Goal: Task Accomplishment & Management: Complete application form

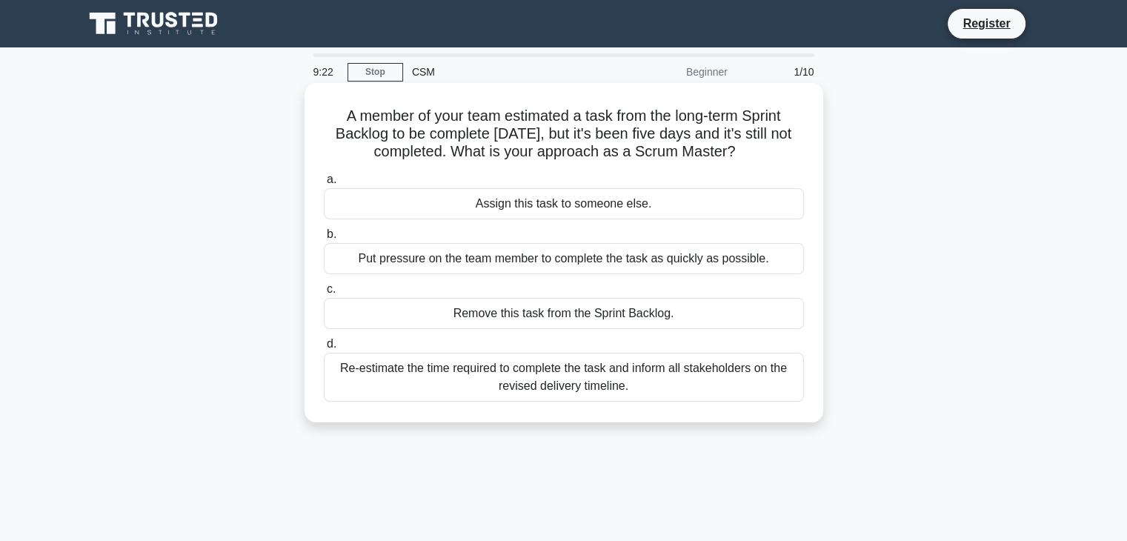
click at [660, 372] on div "Re-estimate the time required to complete the task and inform all stakeholders …" at bounding box center [564, 377] width 480 height 49
click at [324, 349] on input "d. Re-estimate the time required to complete the task and inform all stakeholde…" at bounding box center [324, 344] width 0 height 10
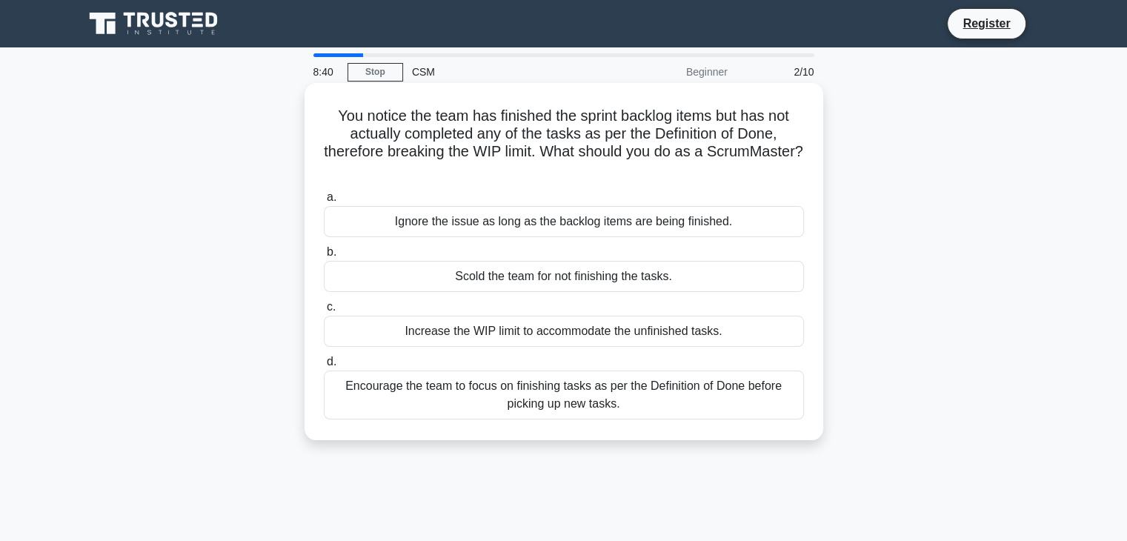
click at [553, 411] on div "Encourage the team to focus on finishing tasks as per the Definition of Done be…" at bounding box center [564, 394] width 480 height 49
click at [324, 367] on input "d. Encourage the team to focus on finishing tasks as per the Definition of Done…" at bounding box center [324, 362] width 0 height 10
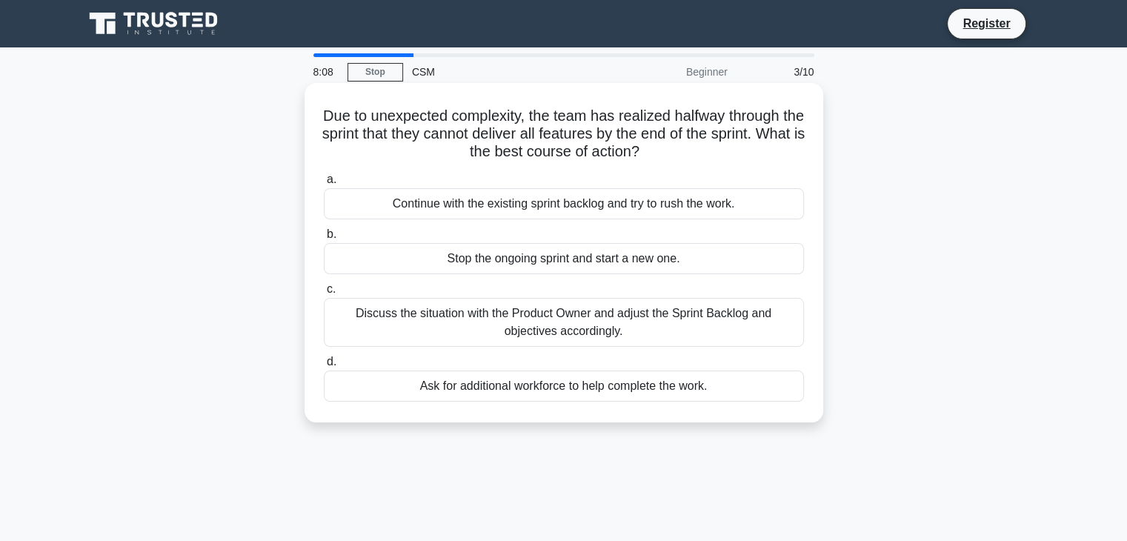
click at [664, 333] on div "Discuss the situation with the Product Owner and adjust the Sprint Backlog and …" at bounding box center [564, 322] width 480 height 49
click at [324, 294] on input "c. Discuss the situation with the Product Owner and adjust the Sprint Backlog a…" at bounding box center [324, 289] width 0 height 10
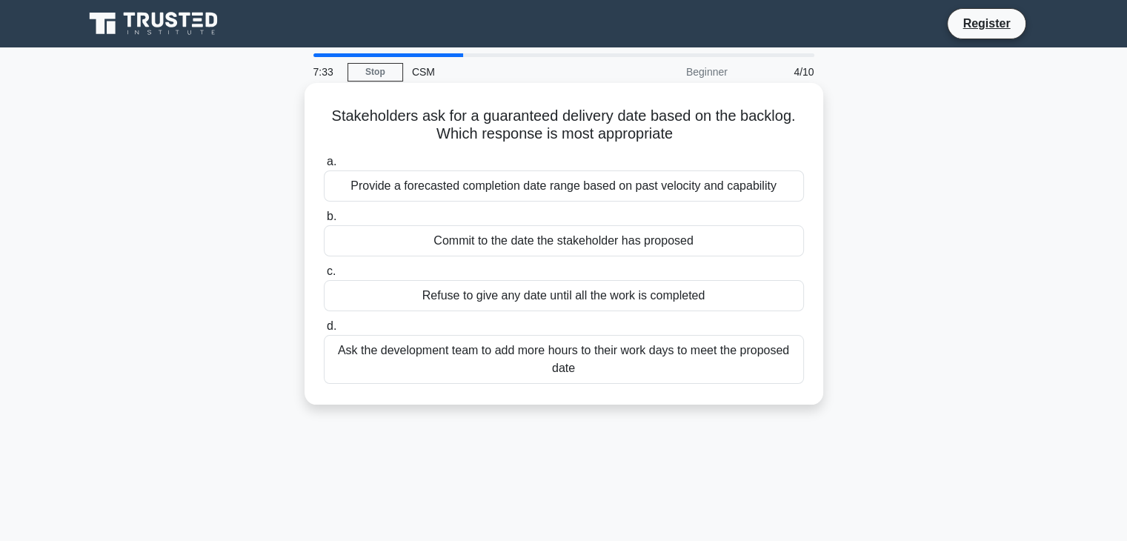
click at [593, 199] on div "Provide a forecasted completion date range based on past velocity and capability" at bounding box center [564, 185] width 480 height 31
click at [324, 167] on input "a. Provide a forecasted completion date range based on past velocity and capabi…" at bounding box center [324, 162] width 0 height 10
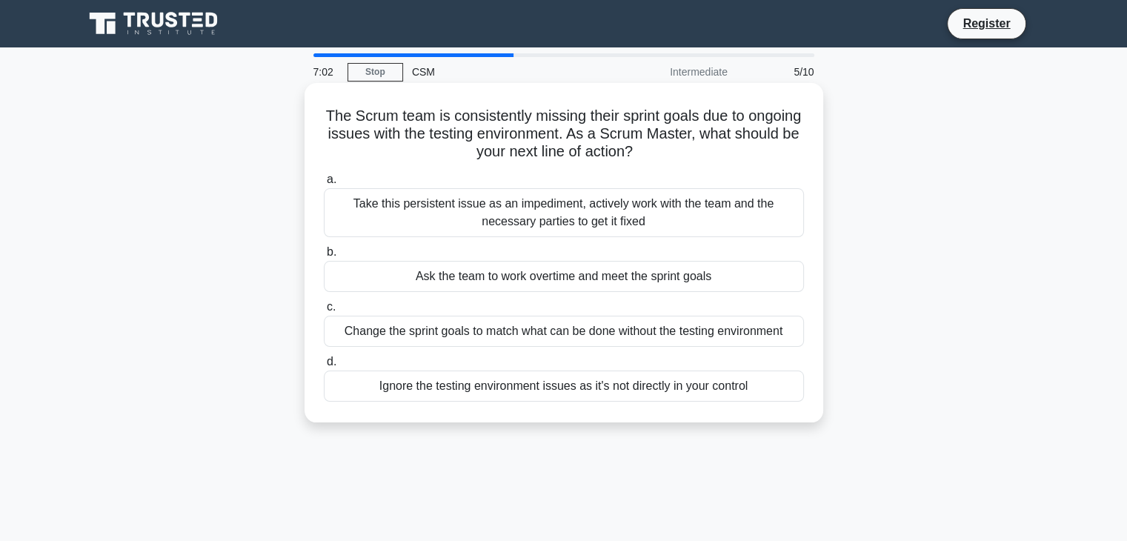
click at [539, 228] on div "Take this persistent issue as an impediment, actively work with the team and th…" at bounding box center [564, 212] width 480 height 49
click at [324, 184] on input "a. Take this persistent issue as an impediment, actively work with the team and…" at bounding box center [324, 180] width 0 height 10
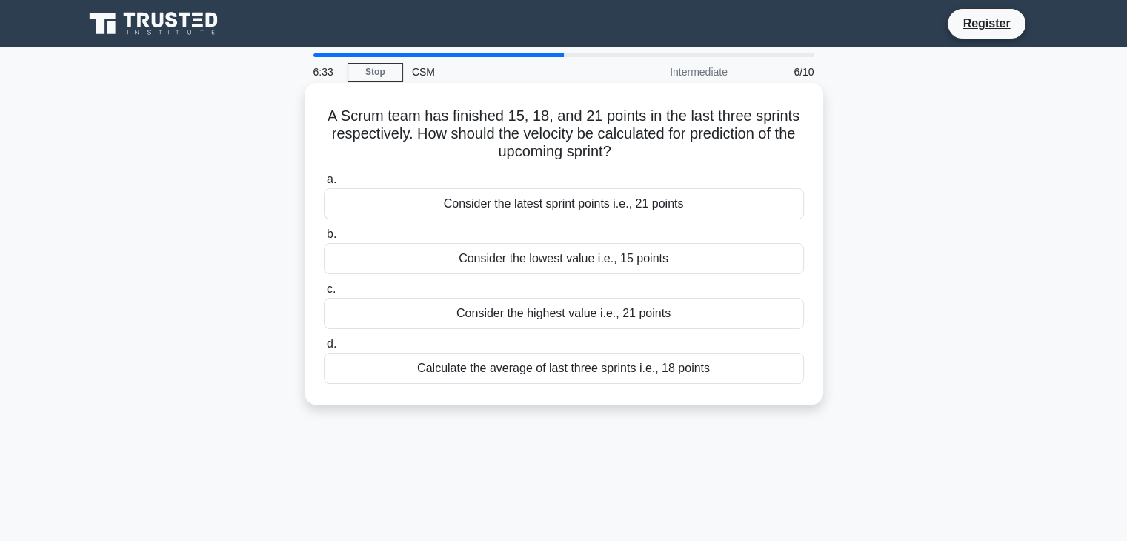
click at [533, 374] on div "Calculate the average of last three sprints i.e., 18 points" at bounding box center [564, 368] width 480 height 31
click at [324, 349] on input "d. Calculate the average of last three sprints i.e., 18 points" at bounding box center [324, 344] width 0 height 10
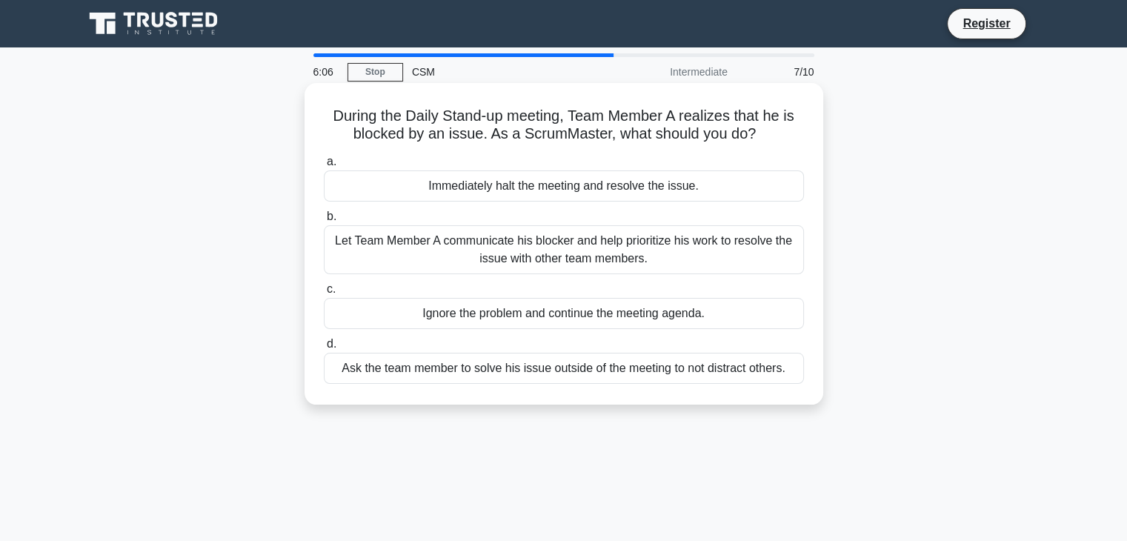
click at [553, 236] on div "Let Team Member A communicate his blocker and help prioritize his work to resol…" at bounding box center [564, 249] width 480 height 49
click at [324, 221] on input "b. Let Team Member A communicate his blocker and help prioritize his work to re…" at bounding box center [324, 217] width 0 height 10
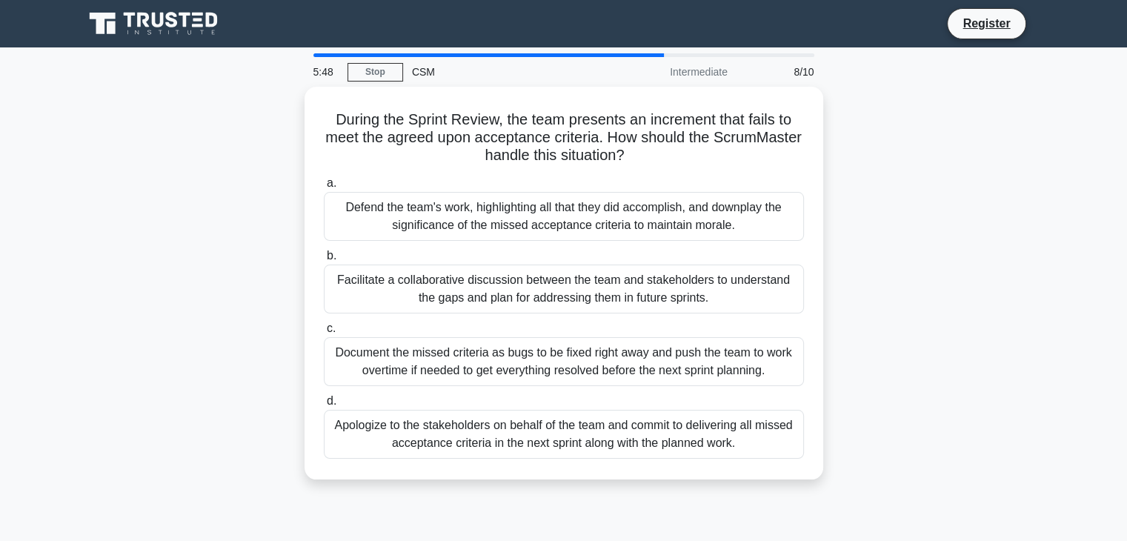
click at [553, 236] on div "Defend the team's work, highlighting all that they did accomplish, and downplay…" at bounding box center [564, 216] width 480 height 49
click at [324, 188] on input "a. Defend the team's work, highlighting all that they did accomplish, and downp…" at bounding box center [324, 184] width 0 height 10
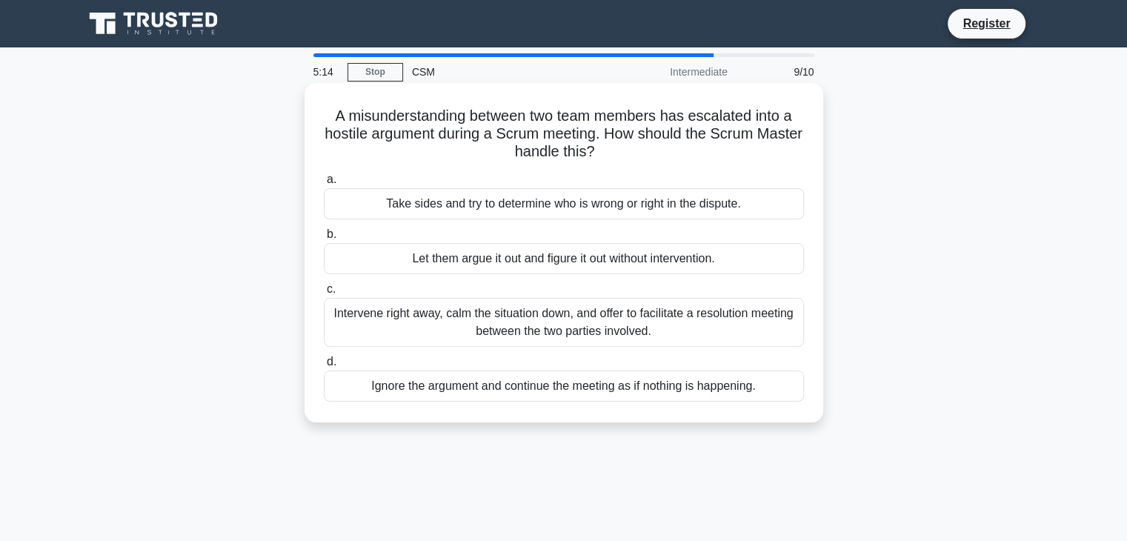
click at [450, 310] on div "Intervene right away, calm the situation down, and offer to facilitate a resolu…" at bounding box center [564, 322] width 480 height 49
click at [324, 294] on input "c. Intervene right away, calm the situation down, and offer to facilitate a res…" at bounding box center [324, 289] width 0 height 10
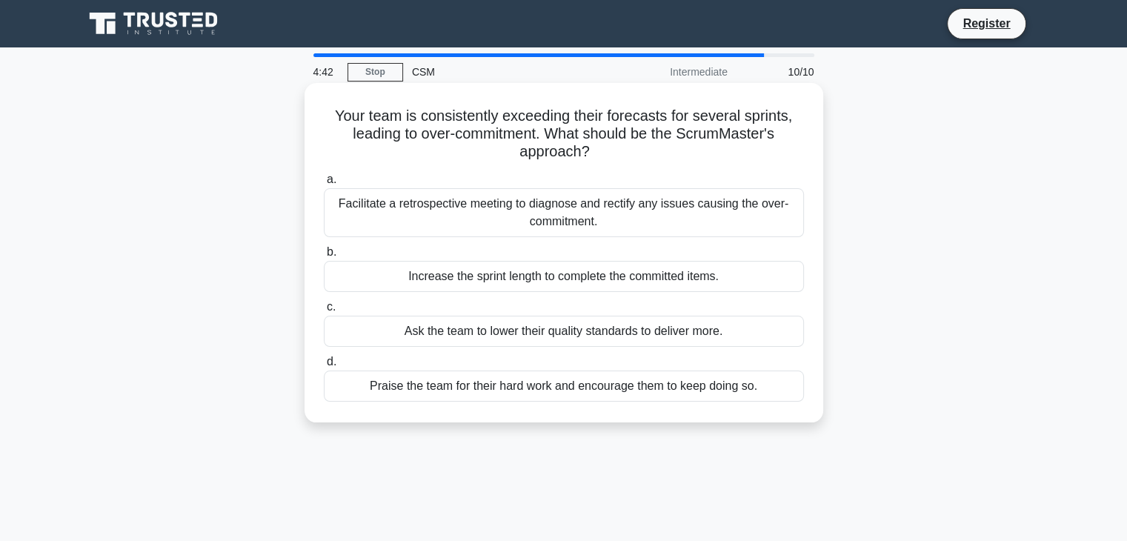
click at [502, 226] on div "Facilitate a retrospective meeting to diagnose and rectify any issues causing t…" at bounding box center [564, 212] width 480 height 49
click at [324, 184] on input "a. Facilitate a retrospective meeting to diagnose and rectify any issues causin…" at bounding box center [324, 180] width 0 height 10
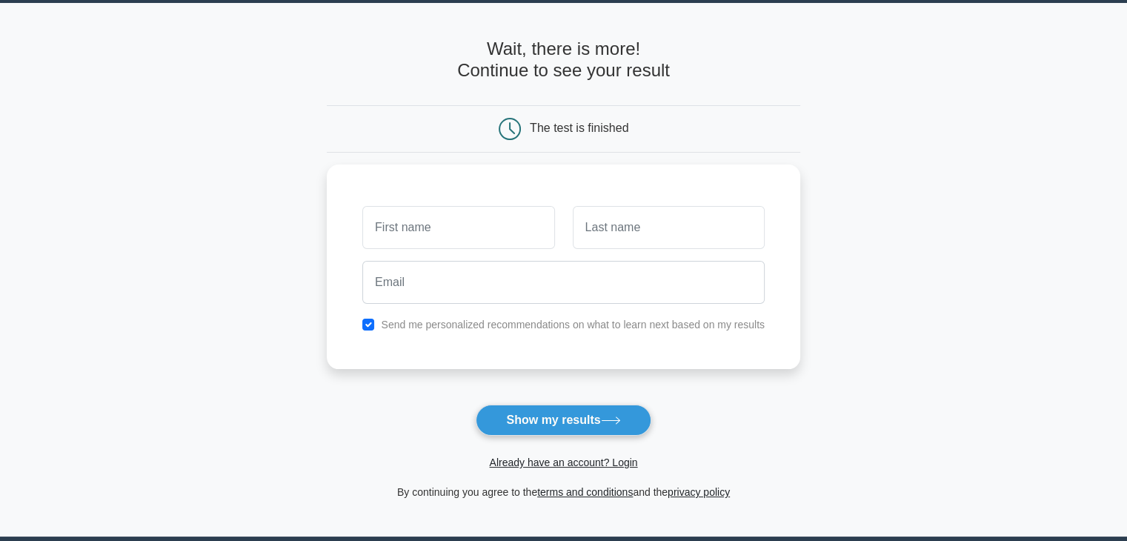
scroll to position [43, 0]
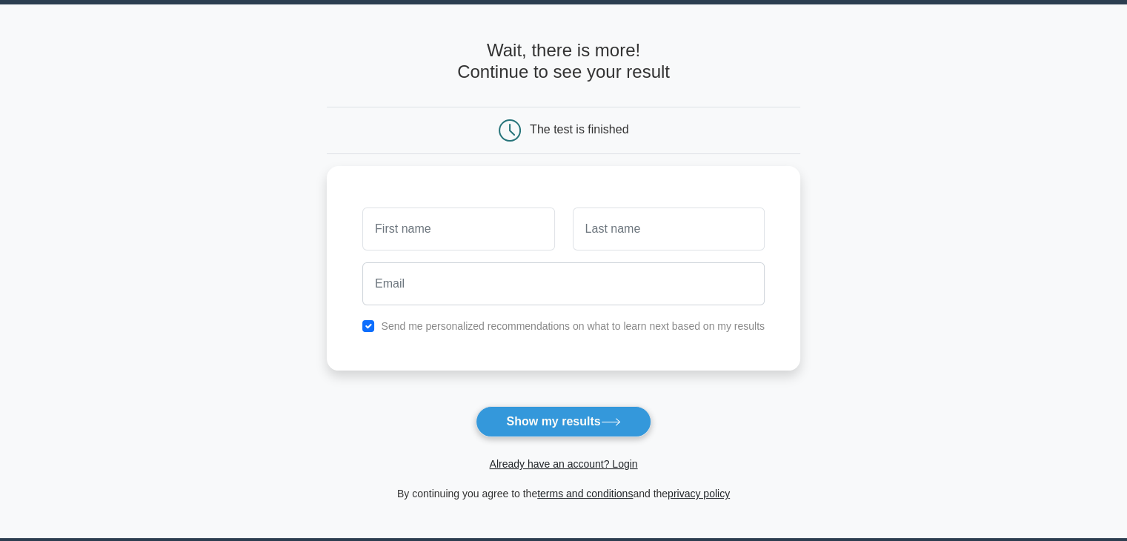
type input "k"
type input "Amandeep"
click at [601, 237] on input "text" at bounding box center [669, 225] width 192 height 43
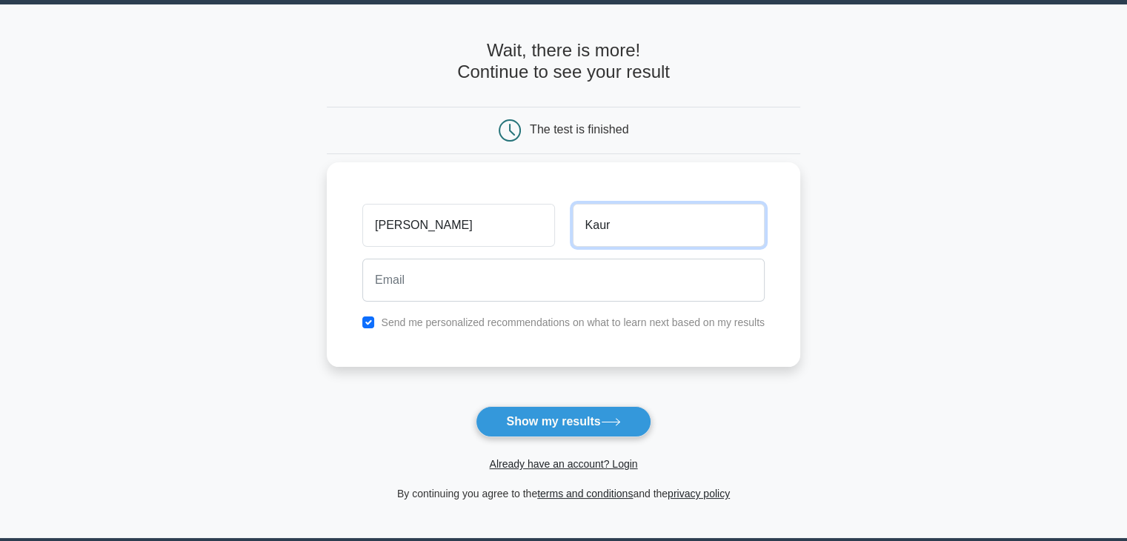
type input "Kaur"
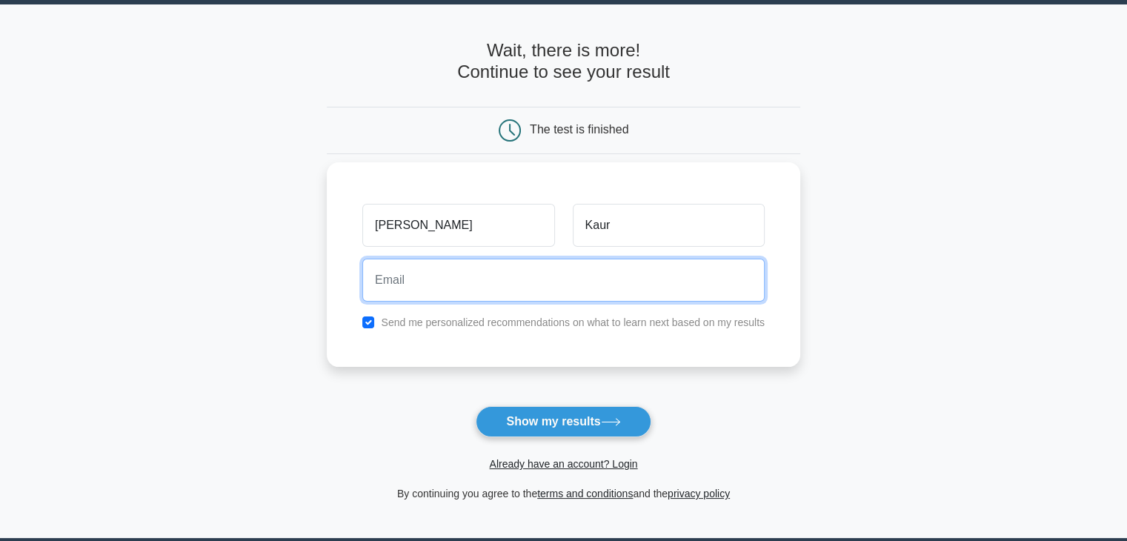
click at [506, 276] on input "email" at bounding box center [563, 280] width 402 height 43
type input "amandeep@clientcare.net"
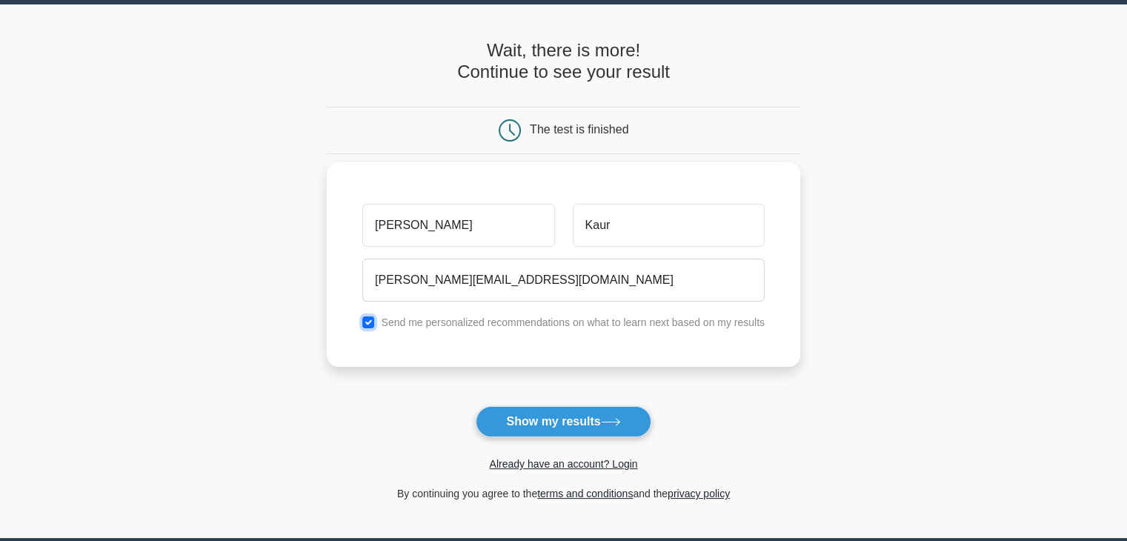
click at [369, 325] on input "checkbox" at bounding box center [368, 322] width 12 height 12
checkbox input "false"
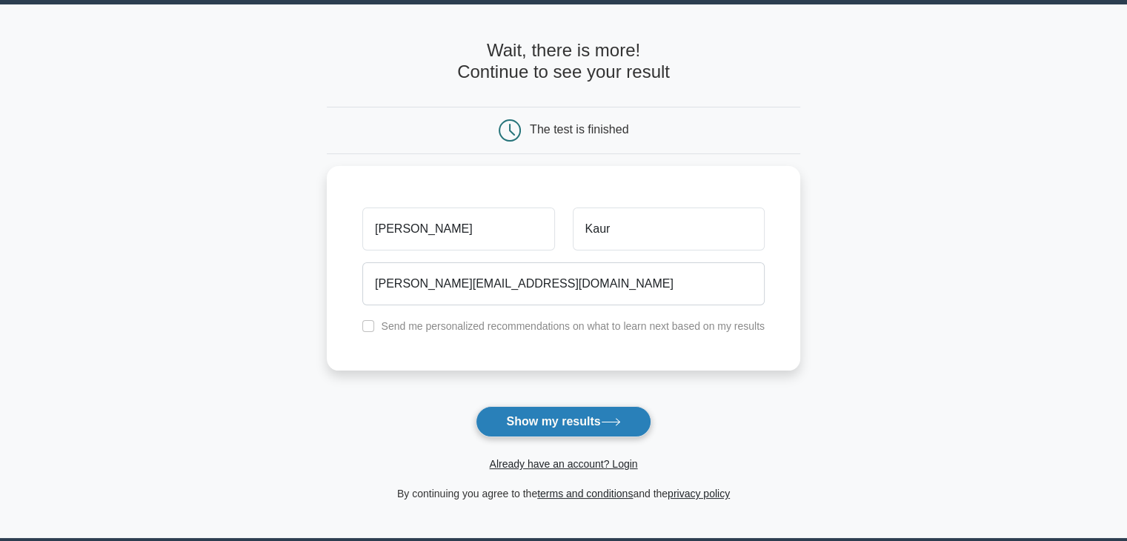
click at [536, 424] on button "Show my results" at bounding box center [563, 421] width 175 height 31
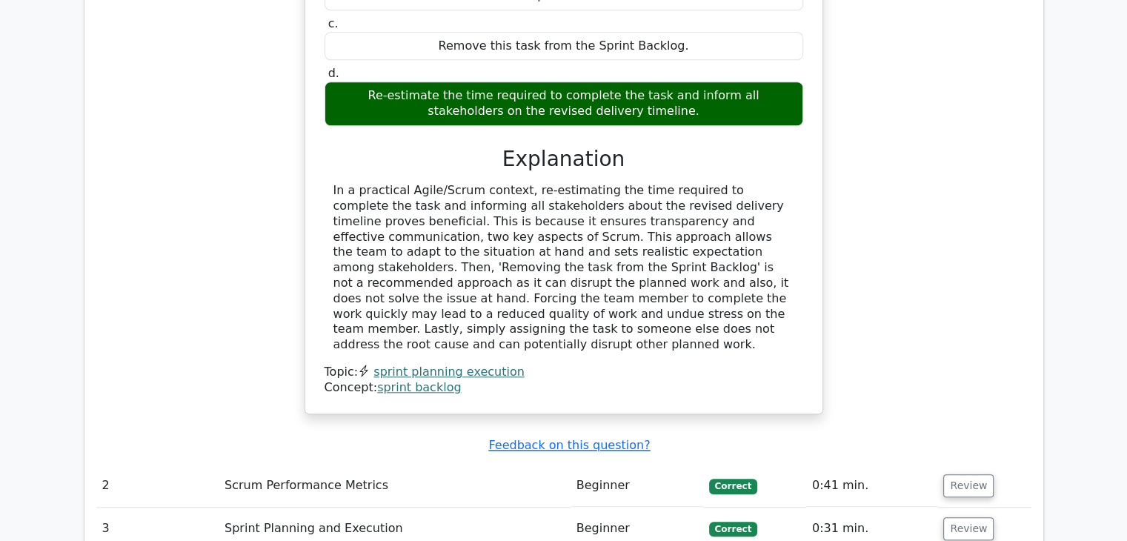
scroll to position [1581, 0]
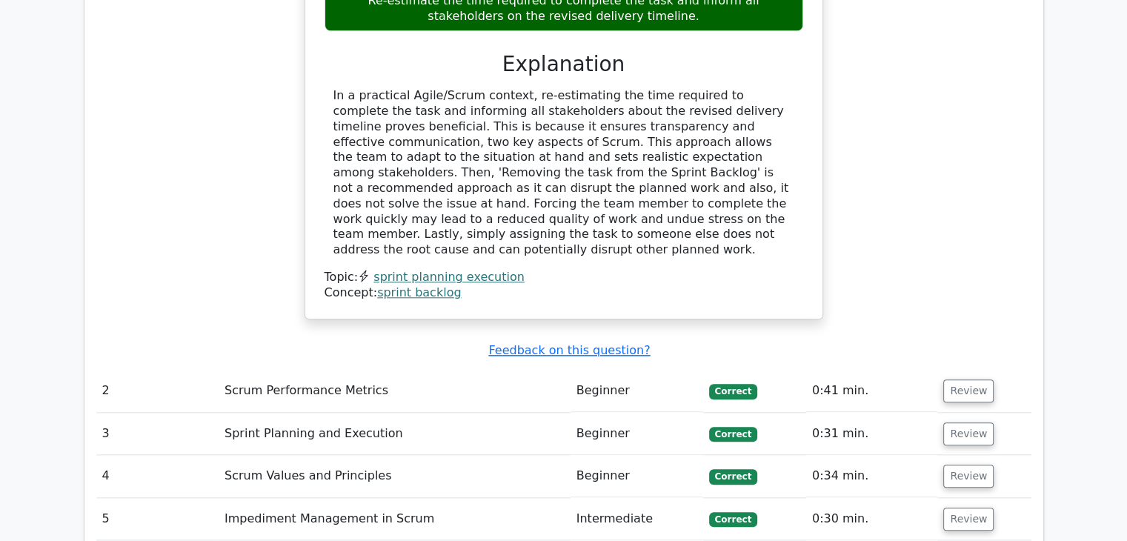
click at [347, 370] on td "Scrum Performance Metrics" at bounding box center [395, 391] width 352 height 42
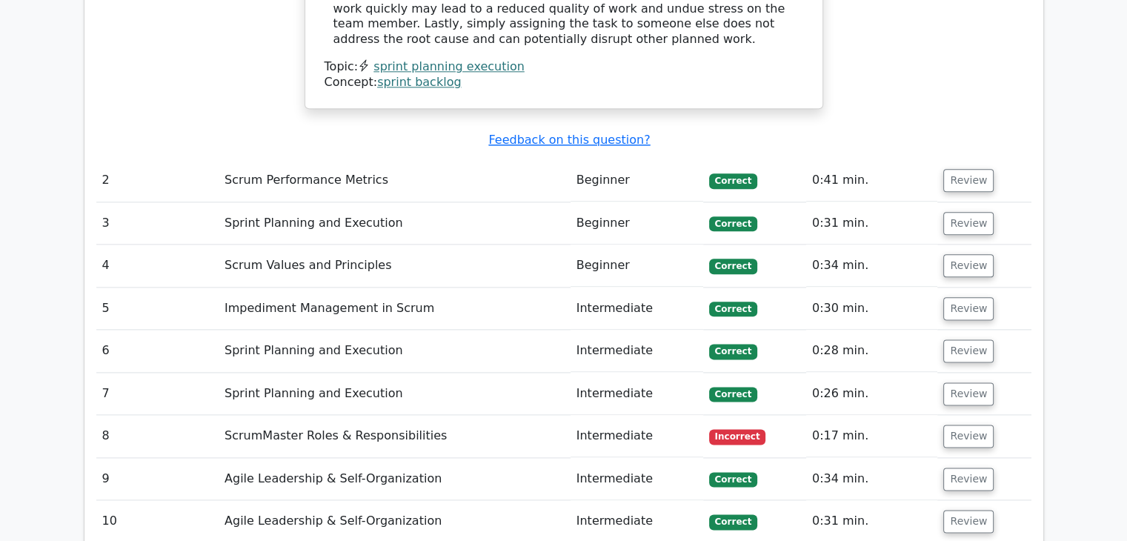
scroll to position [1798, 0]
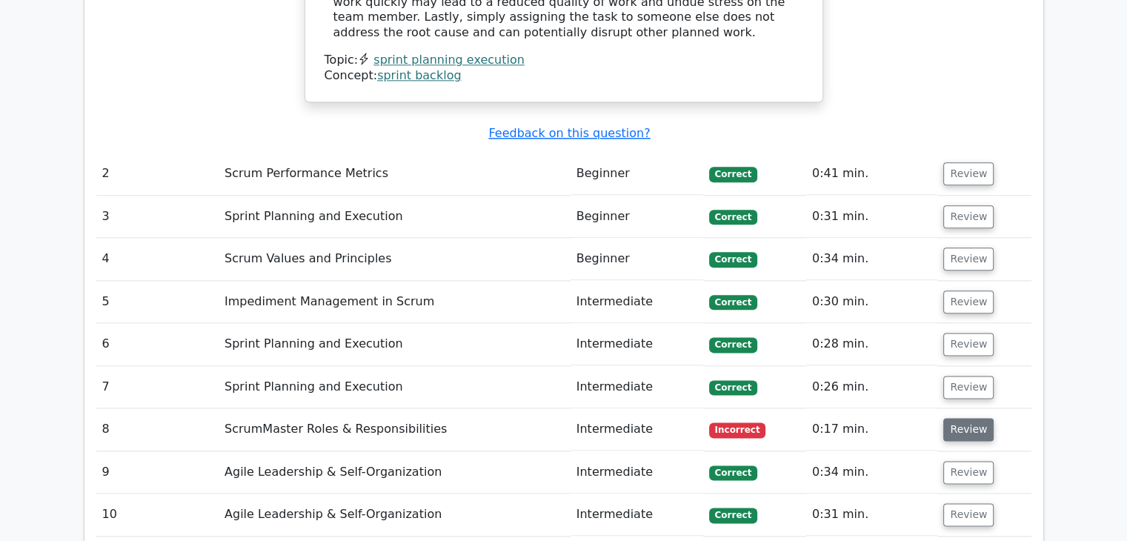
click at [953, 418] on button "Review" at bounding box center [968, 429] width 50 height 23
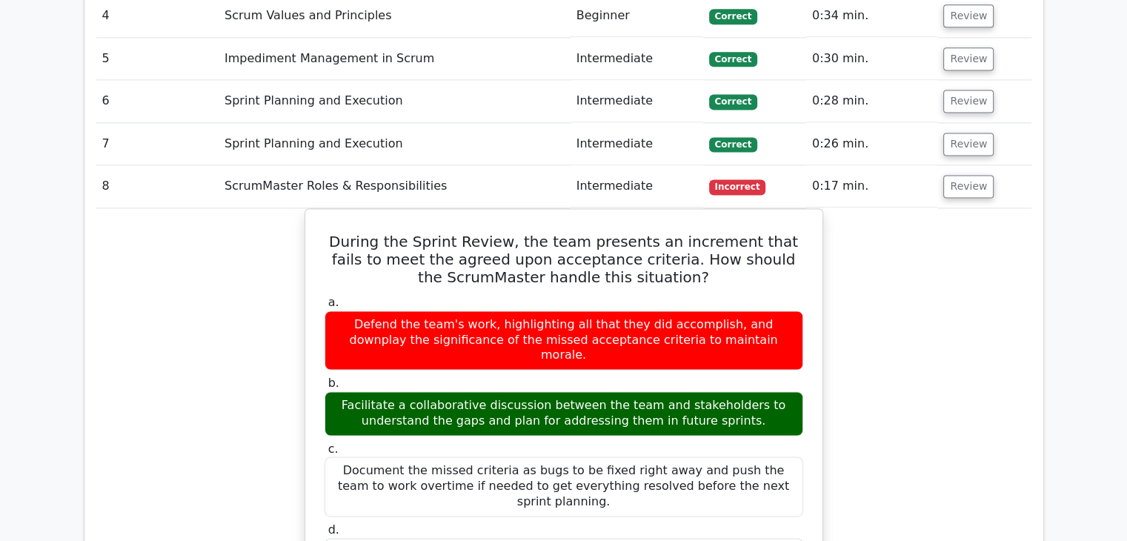
scroll to position [0, 0]
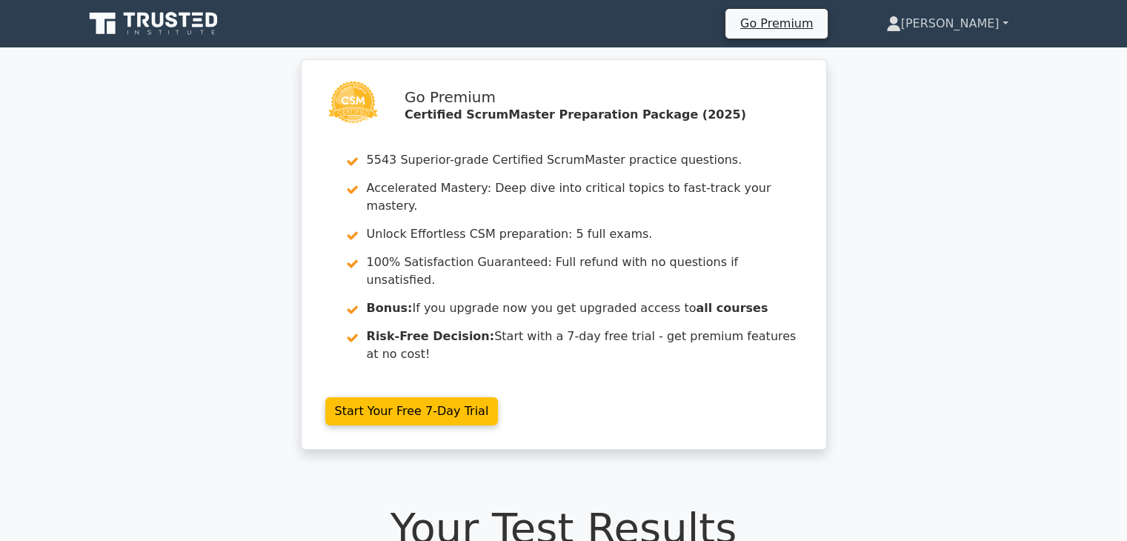
click at [1002, 27] on link "Amandeep" at bounding box center [946, 24] width 193 height 30
